Goal: Transaction & Acquisition: Purchase product/service

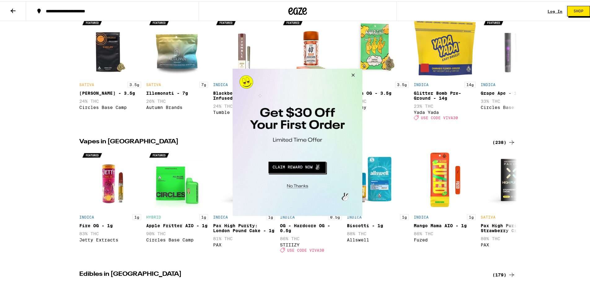
click at [354, 73] on button "Close Modal" at bounding box center [351, 75] width 17 height 15
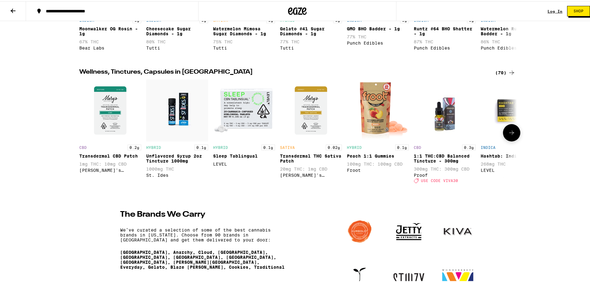
scroll to position [650, 0]
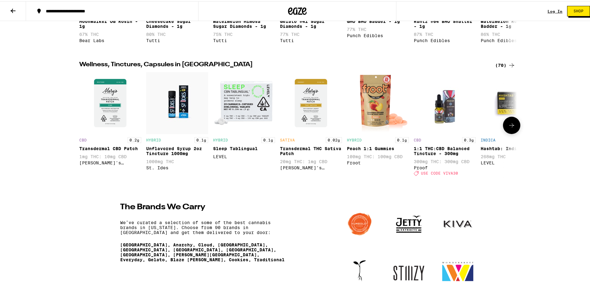
click at [509, 133] on button at bounding box center [511, 123] width 17 height 17
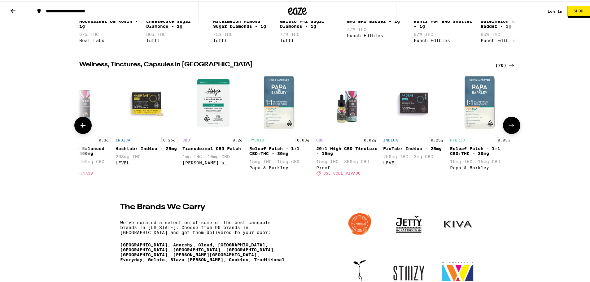
scroll to position [0, 368]
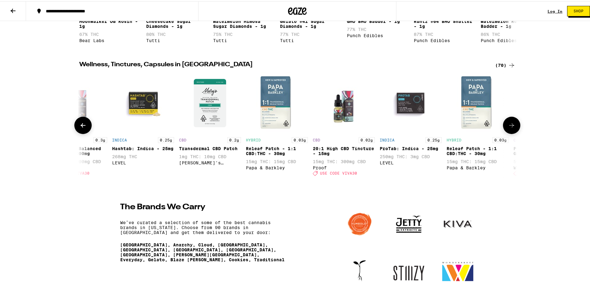
click at [509, 133] on button at bounding box center [511, 123] width 17 height 17
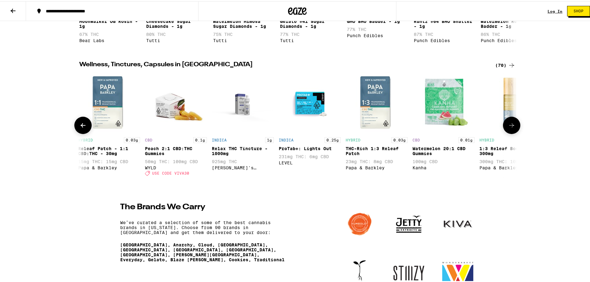
click at [509, 133] on button at bounding box center [511, 123] width 17 height 17
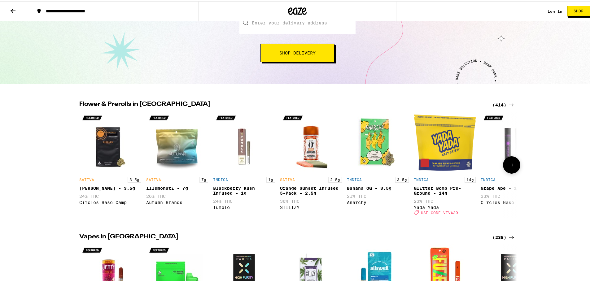
scroll to position [93, 0]
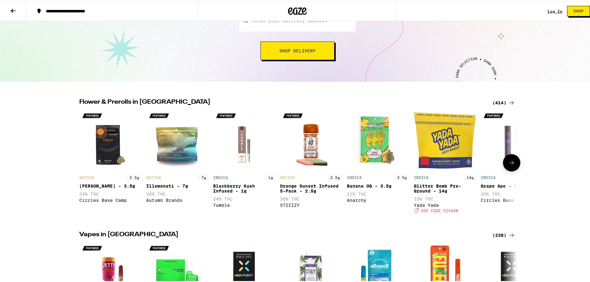
click at [514, 168] on button at bounding box center [511, 161] width 17 height 17
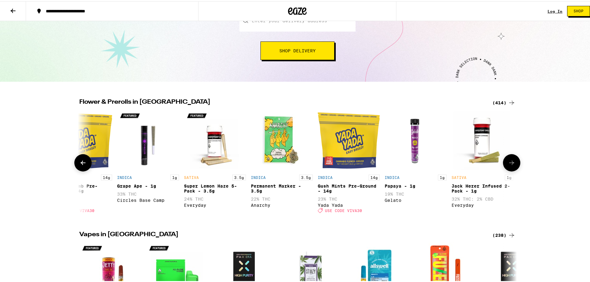
scroll to position [0, 368]
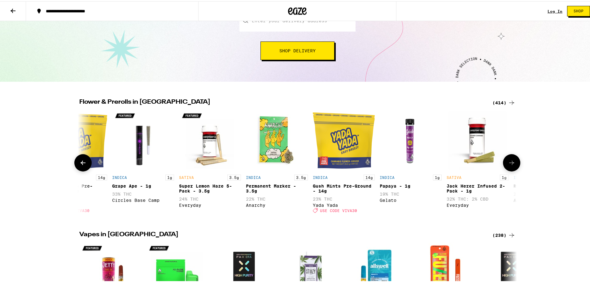
click at [512, 168] on button at bounding box center [511, 161] width 17 height 17
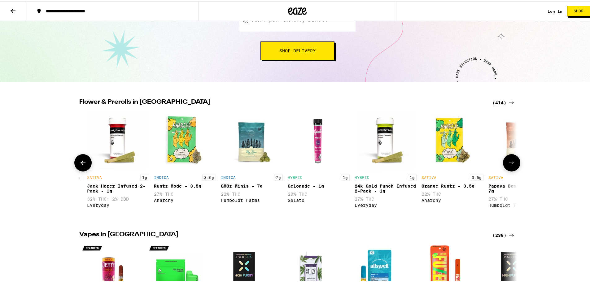
scroll to position [0, 737]
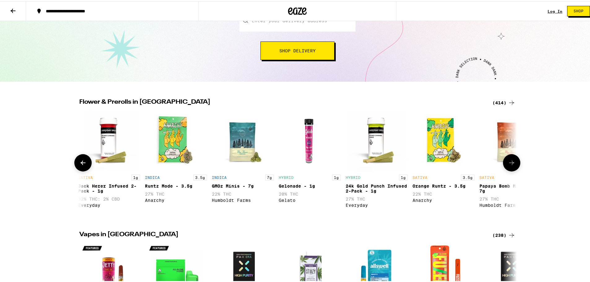
click at [512, 168] on button at bounding box center [511, 161] width 17 height 17
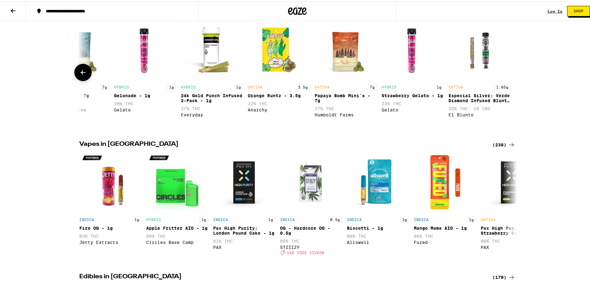
scroll to position [186, 0]
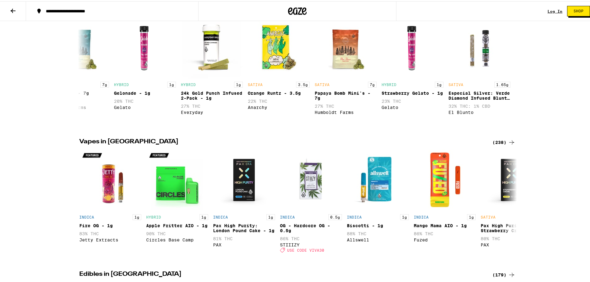
click at [509, 145] on icon at bounding box center [511, 140] width 7 height 7
